Goal: Navigation & Orientation: Understand site structure

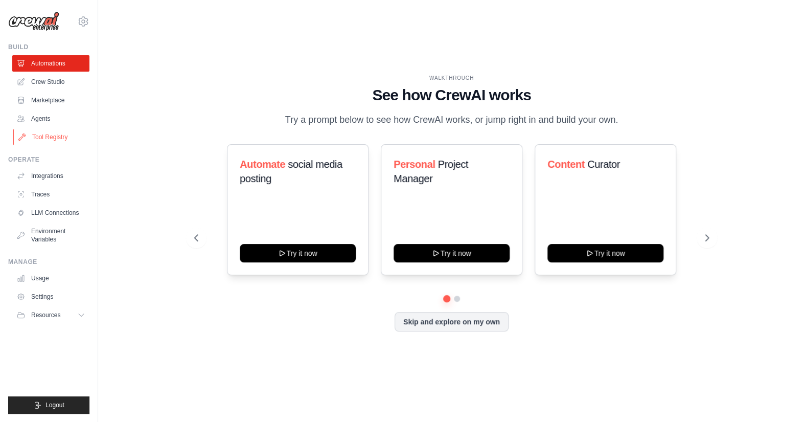
click at [39, 138] on link "Tool Registry" at bounding box center [51, 137] width 77 height 16
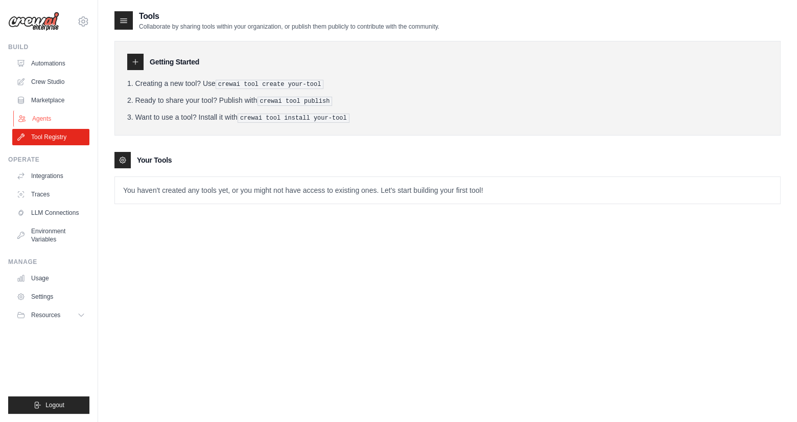
click at [40, 119] on link "Agents" at bounding box center [51, 118] width 77 height 16
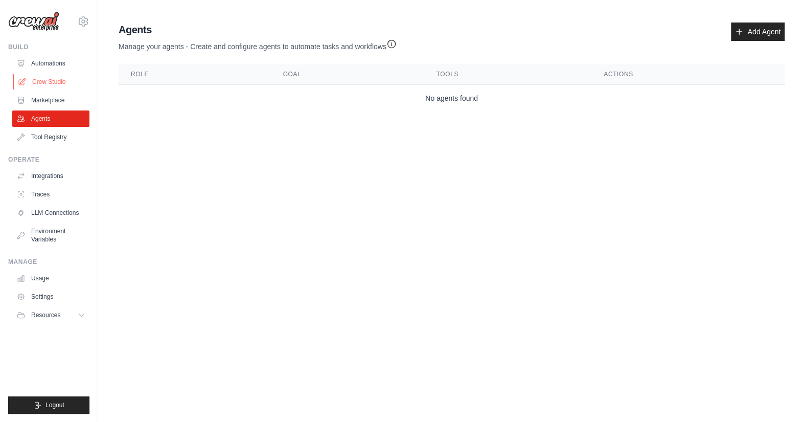
click at [57, 83] on link "Crew Studio" at bounding box center [51, 82] width 77 height 16
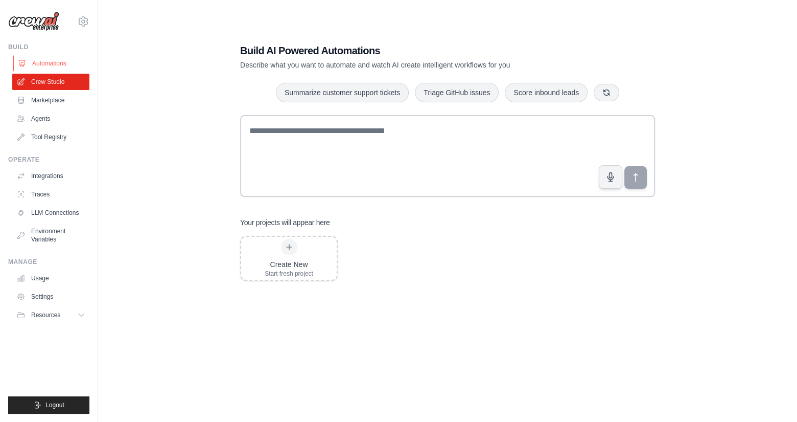
click at [45, 60] on link "Automations" at bounding box center [51, 63] width 77 height 16
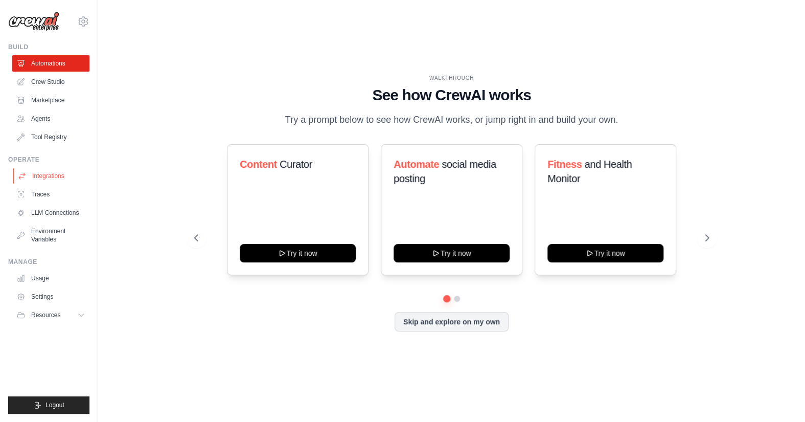
click at [40, 174] on link "Integrations" at bounding box center [51, 176] width 77 height 16
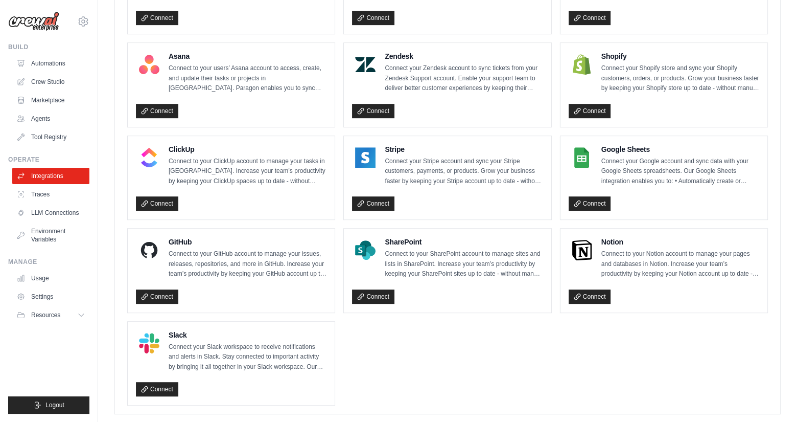
scroll to position [660, 0]
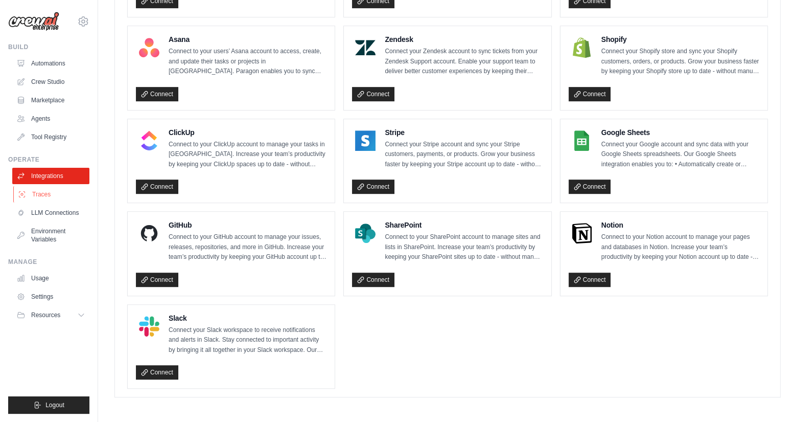
click at [51, 195] on link "Traces" at bounding box center [51, 194] width 77 height 16
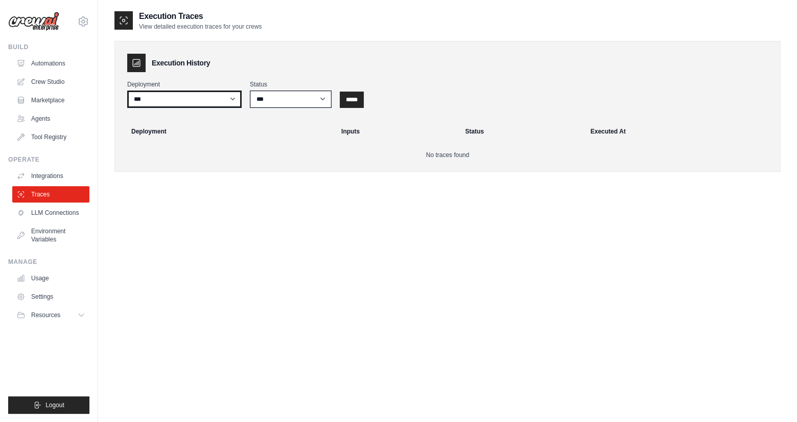
click at [234, 98] on select "***" at bounding box center [184, 98] width 115 height 17
click at [44, 214] on link "LLM Connections" at bounding box center [51, 212] width 77 height 16
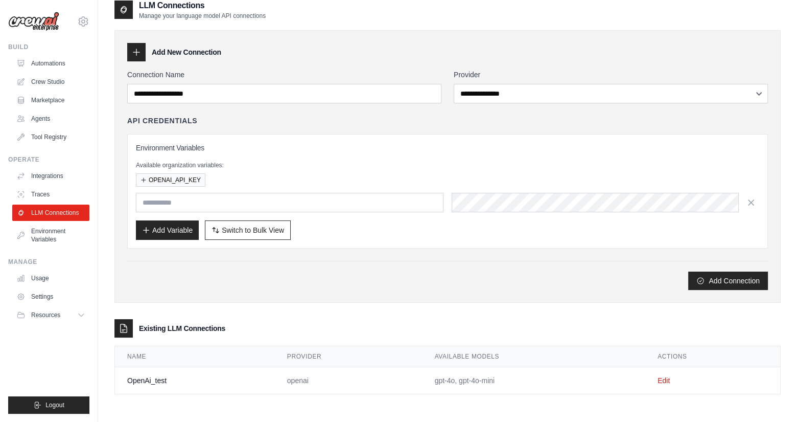
scroll to position [20, 0]
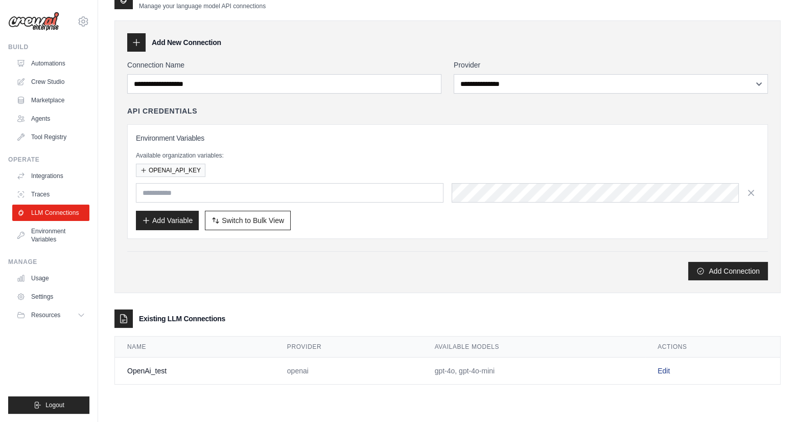
click at [666, 367] on link "Edit" at bounding box center [664, 371] width 12 height 8
